Goal: Task Accomplishment & Management: Complete application form

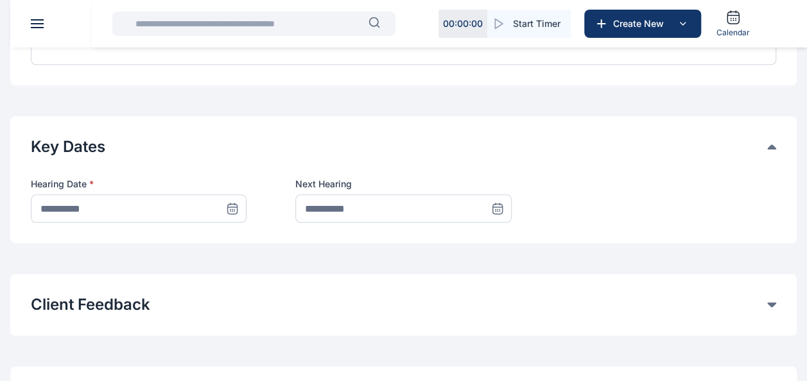
scroll to position [642, 0]
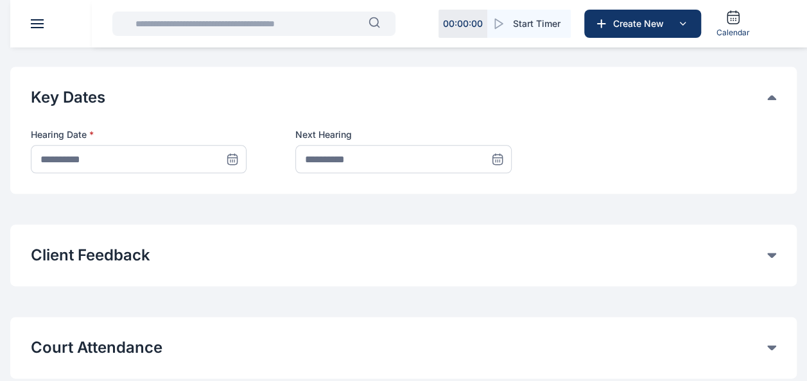
click at [235, 158] on icon at bounding box center [232, 159] width 13 height 13
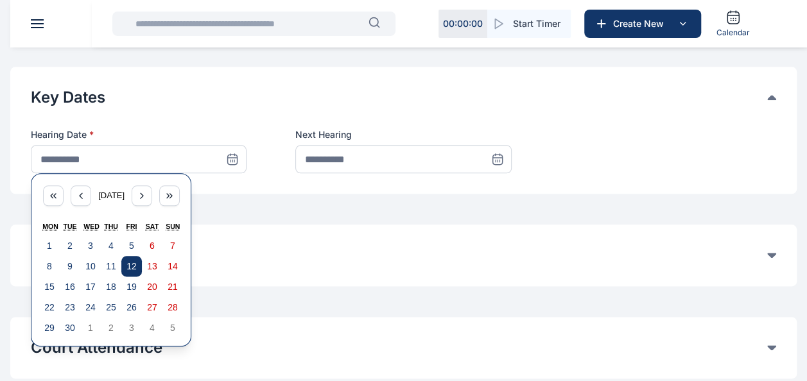
click at [126, 264] on abbr "12" at bounding box center [131, 266] width 10 height 10
type input "**********"
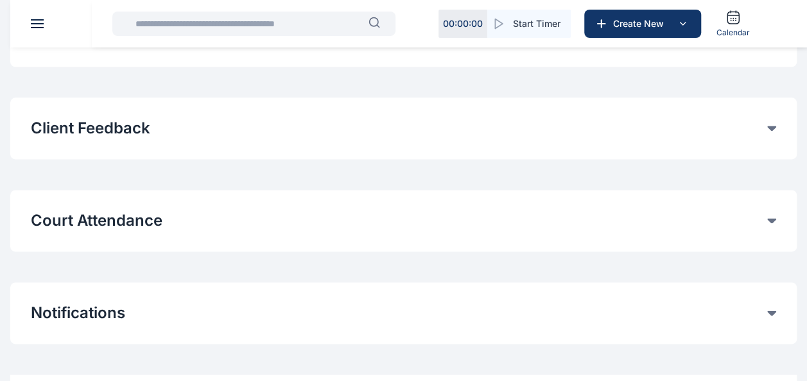
scroll to position [770, 0]
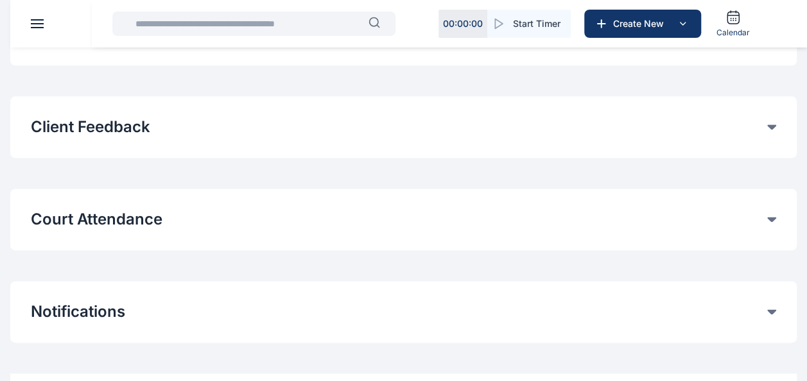
click at [662, 209] on button "Court Attendance" at bounding box center [399, 219] width 736 height 21
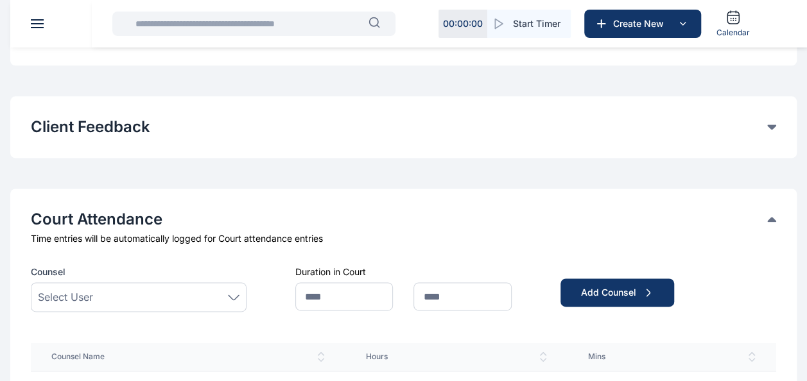
click at [129, 300] on div "Select User" at bounding box center [139, 296] width 202 height 15
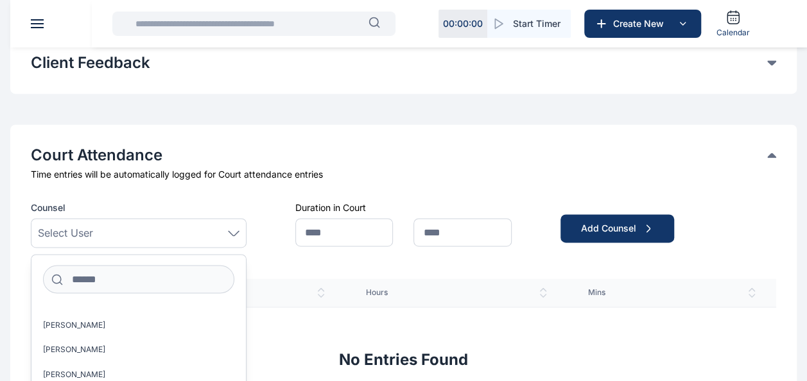
scroll to position [193, 0]
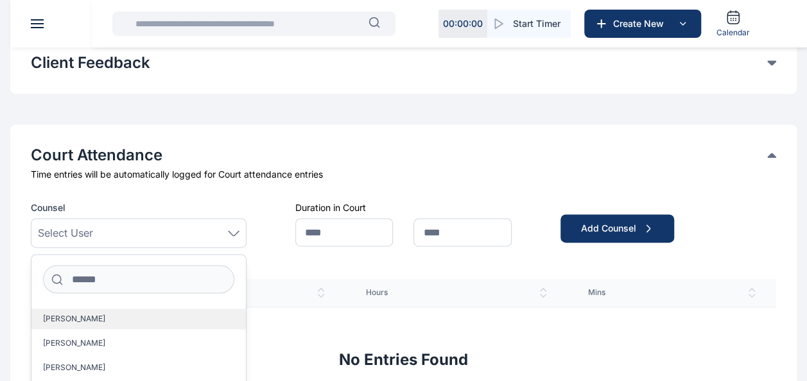
click at [68, 314] on span "[PERSON_NAME]" at bounding box center [74, 319] width 62 height 10
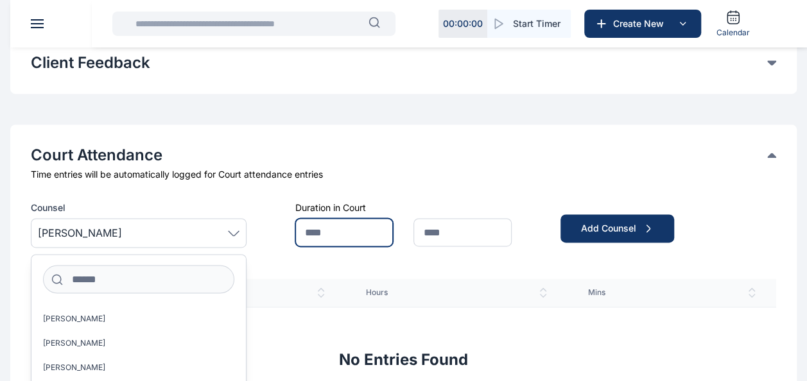
click at [344, 230] on input "text" at bounding box center [344, 232] width 98 height 28
type input "*"
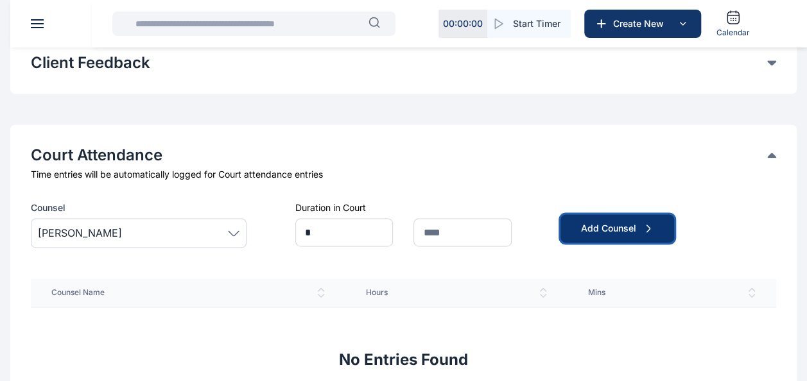
click at [632, 233] on div "Add Counsel" at bounding box center [617, 228] width 73 height 13
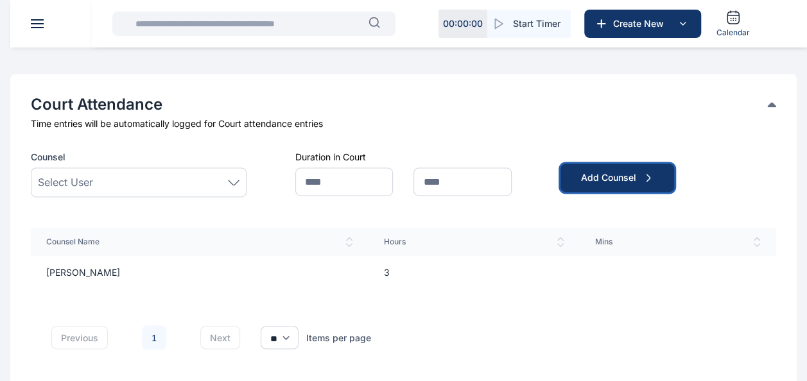
scroll to position [899, 0]
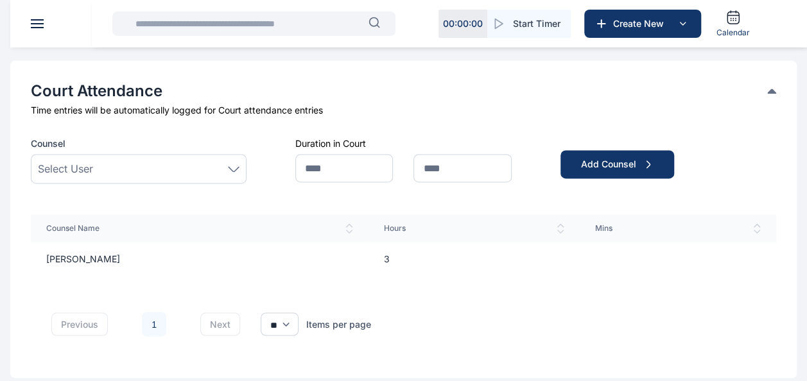
click at [95, 161] on div "Select User" at bounding box center [139, 168] width 202 height 15
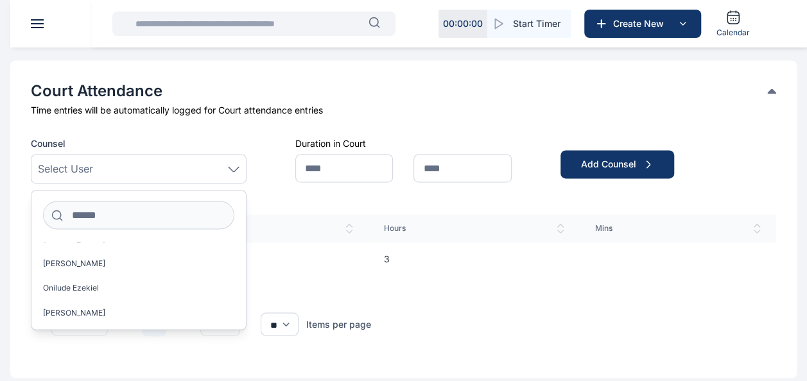
scroll to position [0, 0]
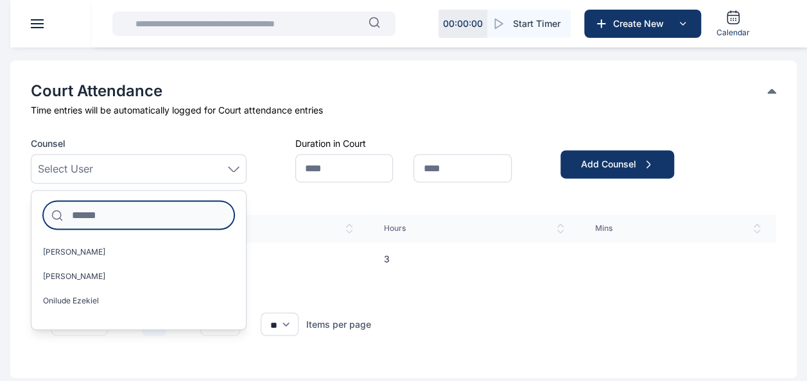
click at [130, 213] on input at bounding box center [138, 215] width 191 height 28
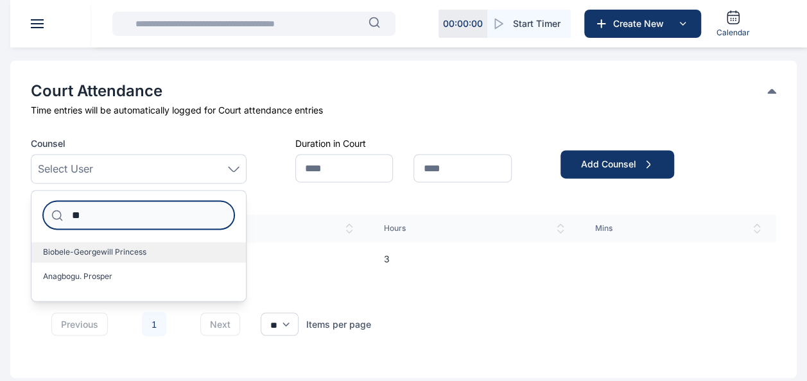
type input "**"
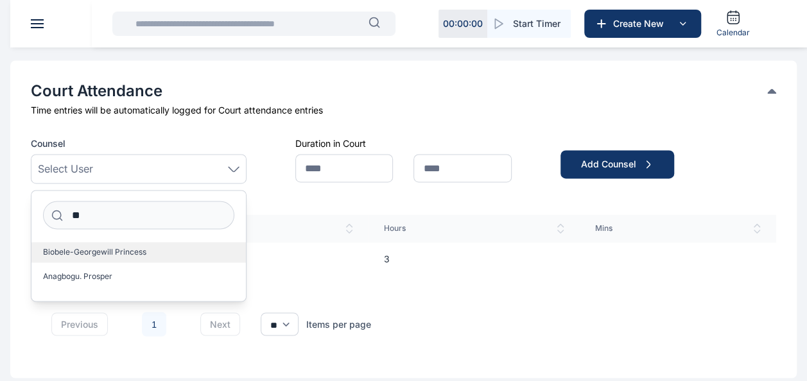
click at [159, 248] on label "Biobele-Georgewill Princess" at bounding box center [138, 252] width 214 height 21
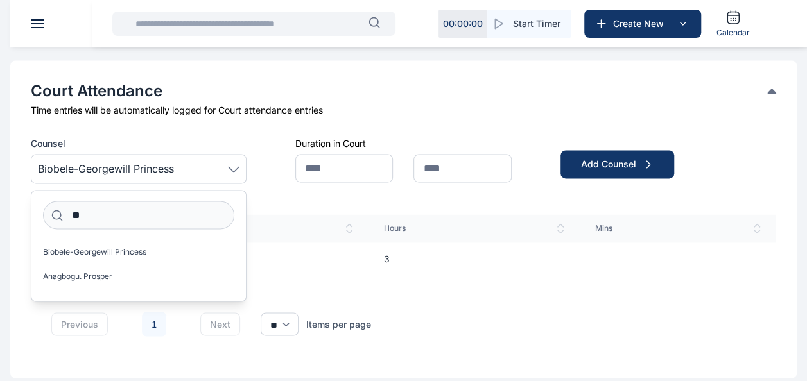
click at [314, 200] on div "Counsel Biobele-Georgewill Princess ** Biobele-Georgewill Princess [PERSON_NAME…" at bounding box center [403, 247] width 745 height 220
